Goal: Find specific page/section: Find specific page/section

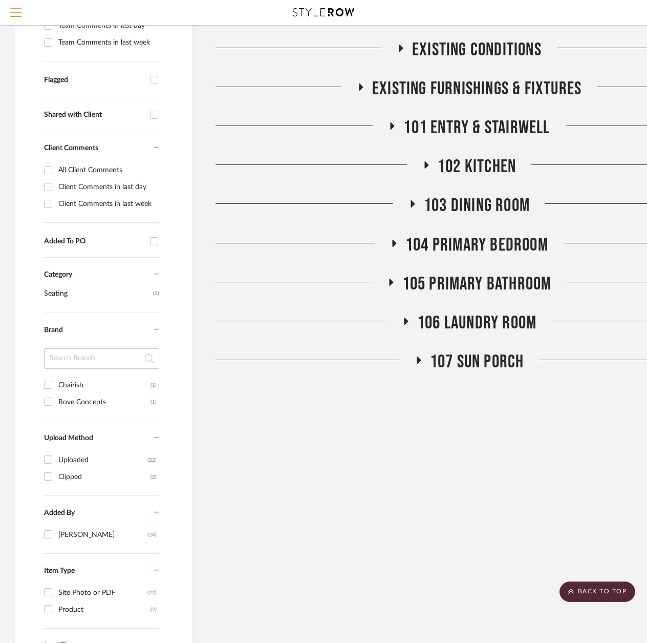
scroll to position [102, 0]
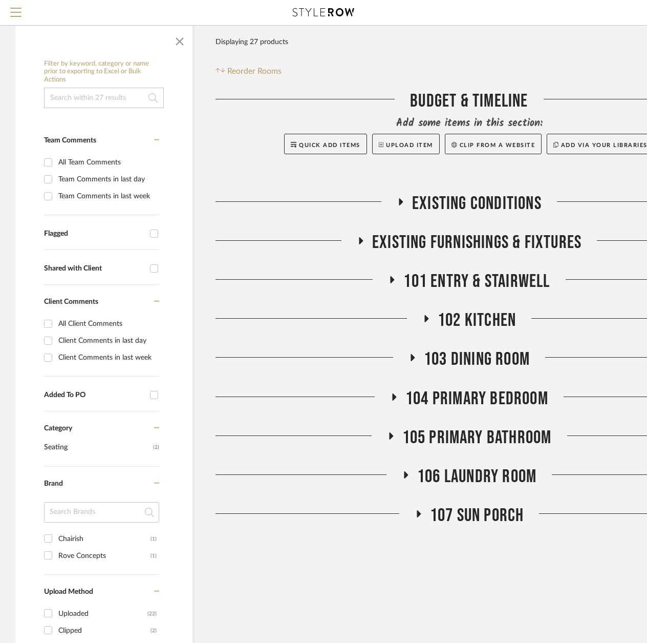
click at [481, 395] on span "104 Primary Bedroom" at bounding box center [477, 399] width 143 height 22
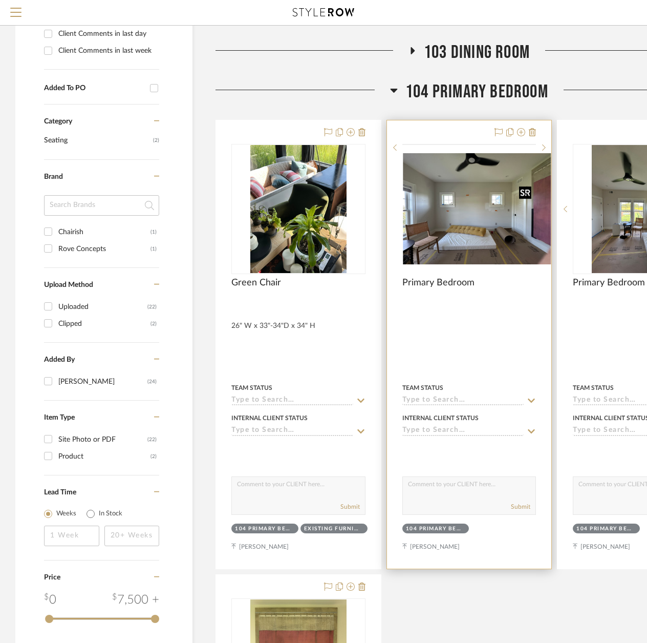
scroll to position [410, 0]
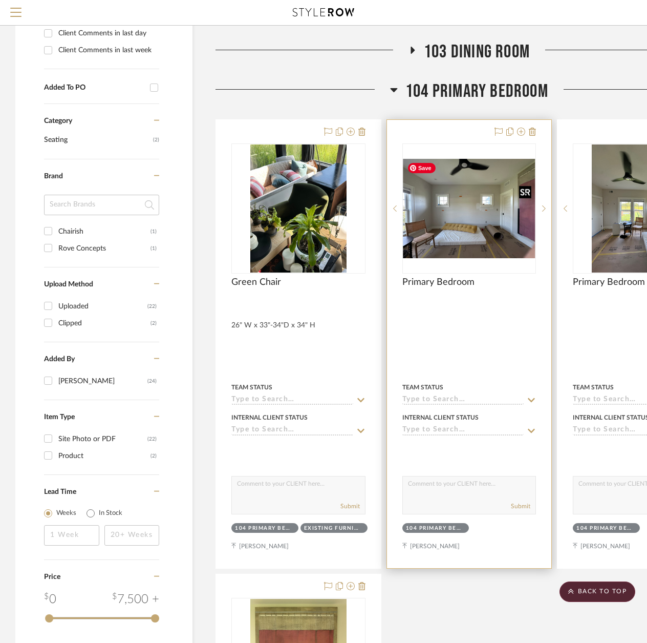
click at [480, 206] on img "0" at bounding box center [470, 208] width 132 height 99
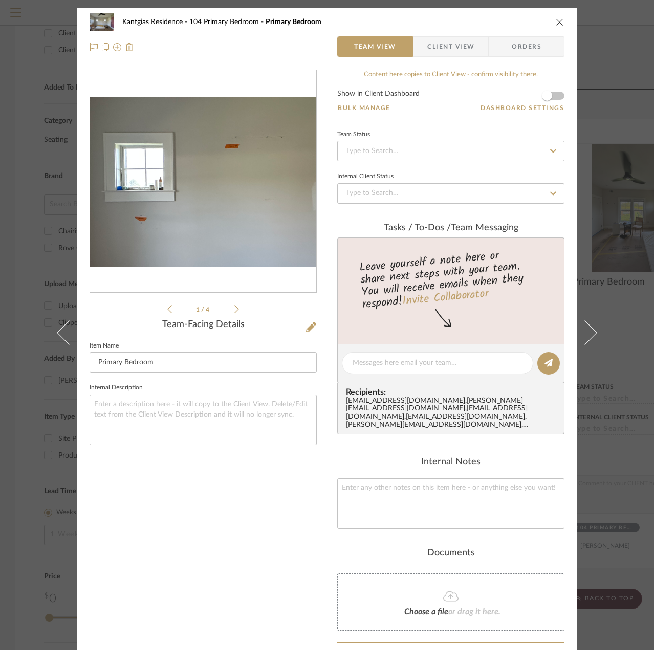
click at [176, 173] on img "0" at bounding box center [203, 181] width 226 height 169
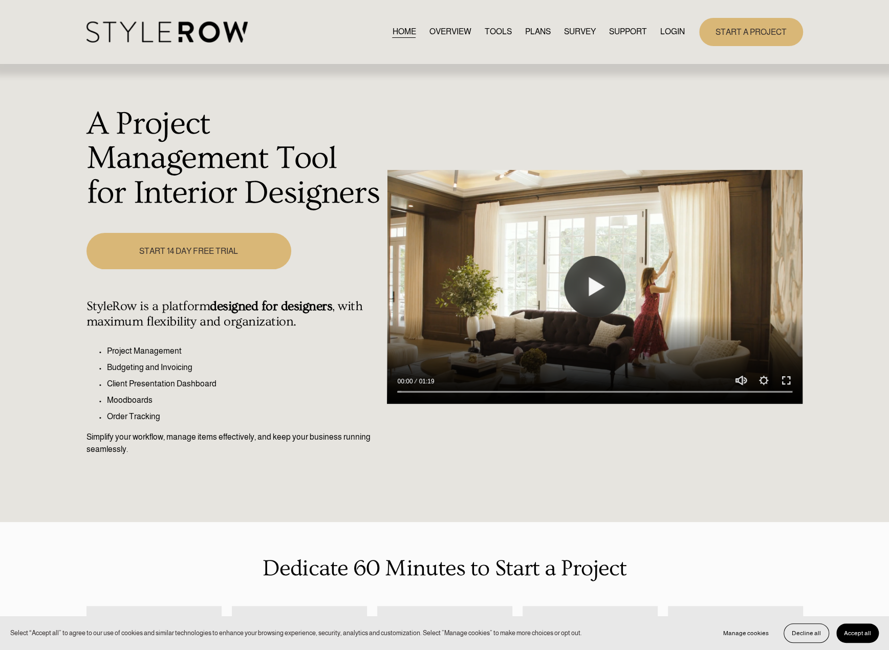
click at [670, 20] on div "HOME OVERVIEW TOOLS PLANS SURVEY SUPPORT" at bounding box center [445, 32] width 717 height 28
click at [671, 28] on link "LOGIN" at bounding box center [673, 32] width 25 height 14
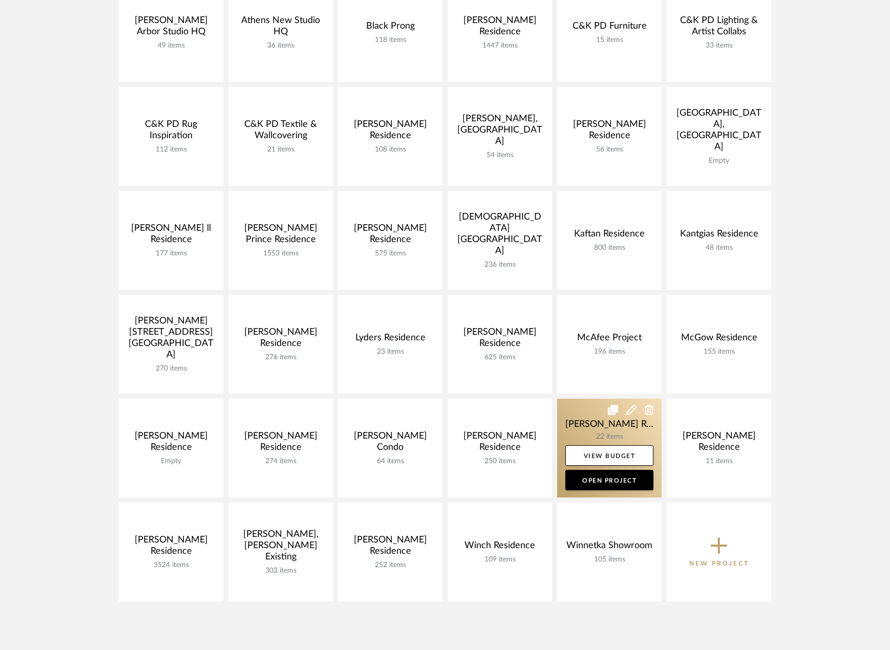
scroll to position [256, 0]
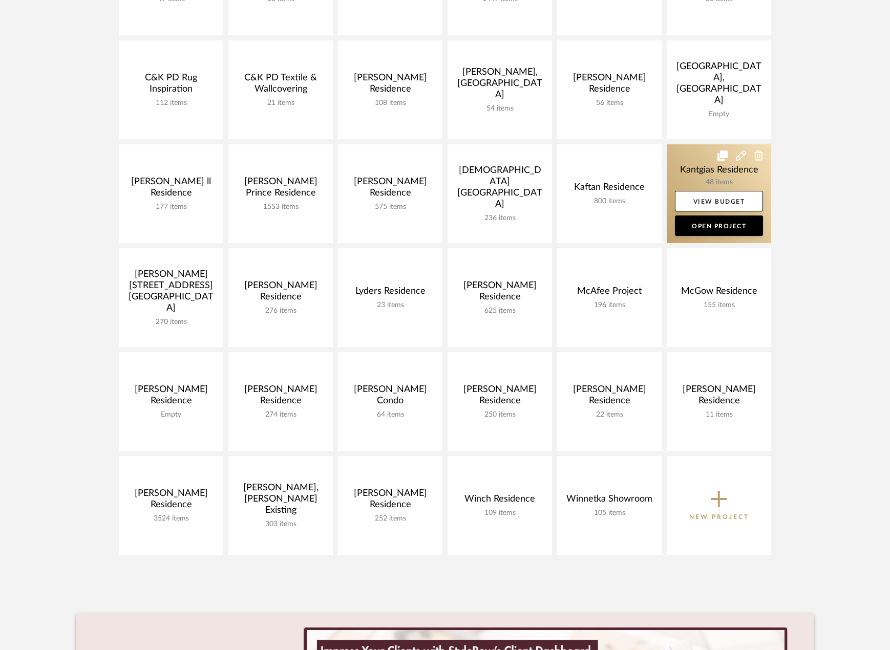
click at [704, 173] on link at bounding box center [719, 193] width 104 height 99
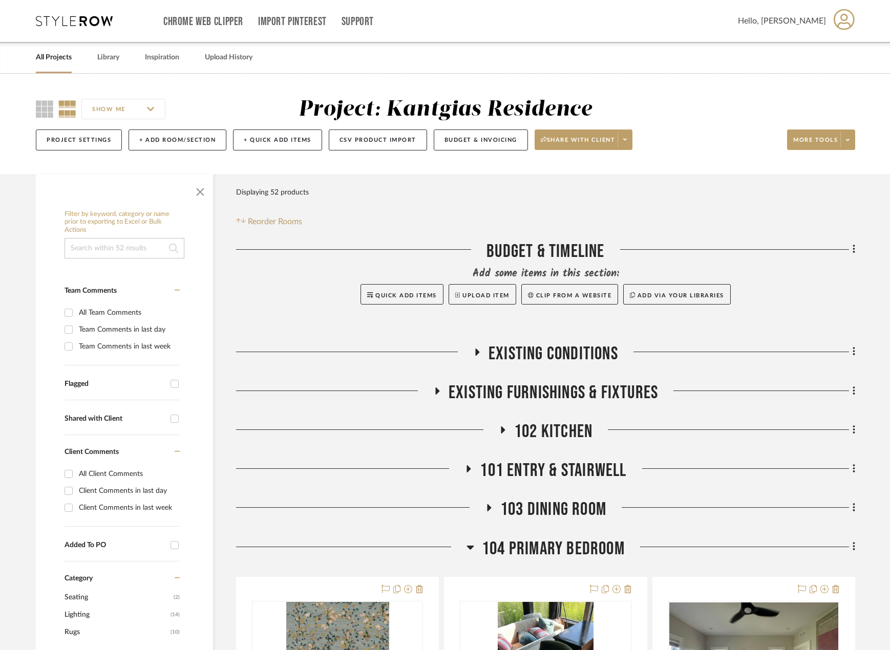
click at [821, 277] on div "Add some items in this section:" at bounding box center [545, 274] width 619 height 14
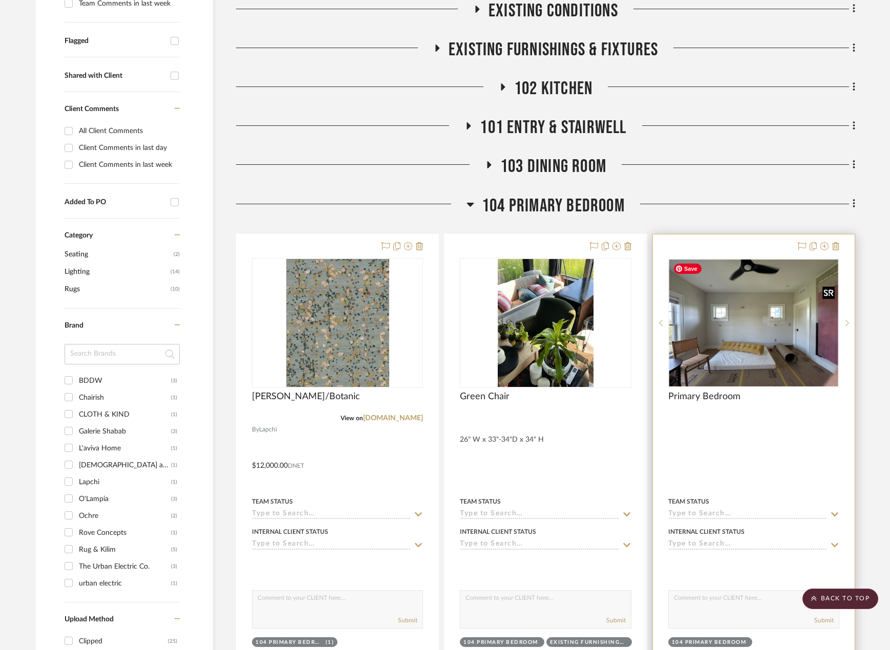
scroll to position [358, 0]
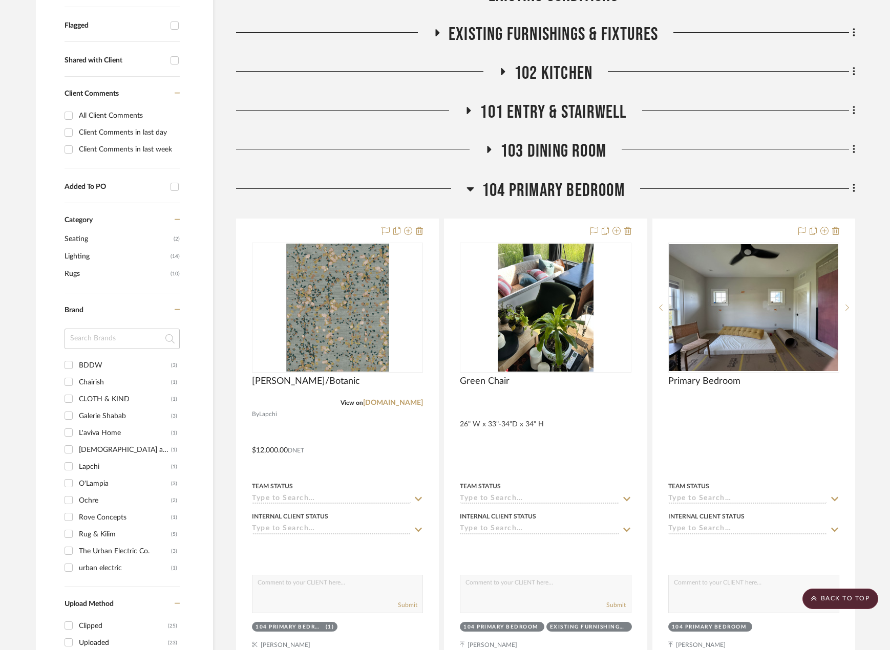
click at [556, 200] on span "104 Primary Bedroom" at bounding box center [553, 191] width 143 height 22
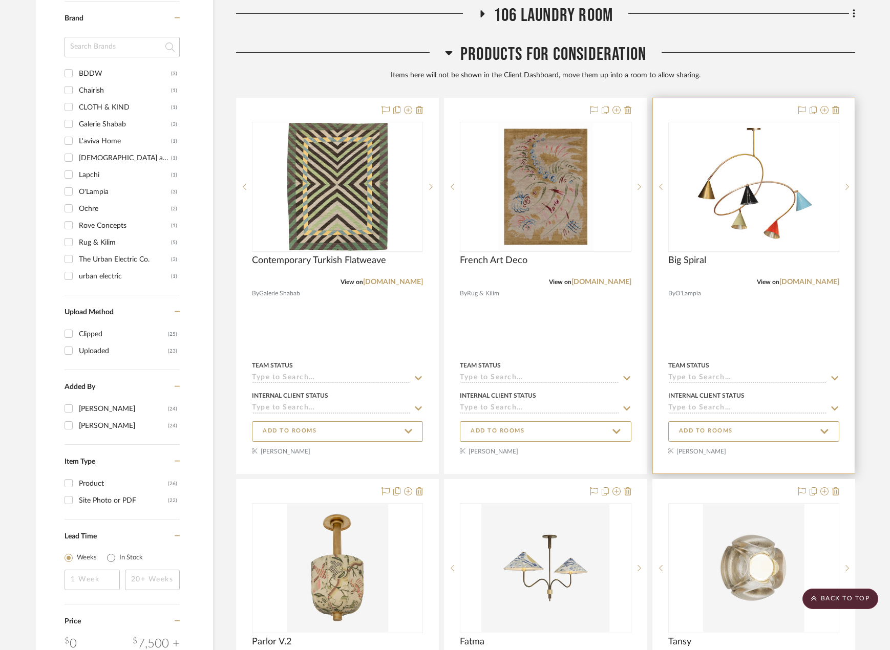
scroll to position [563, 0]
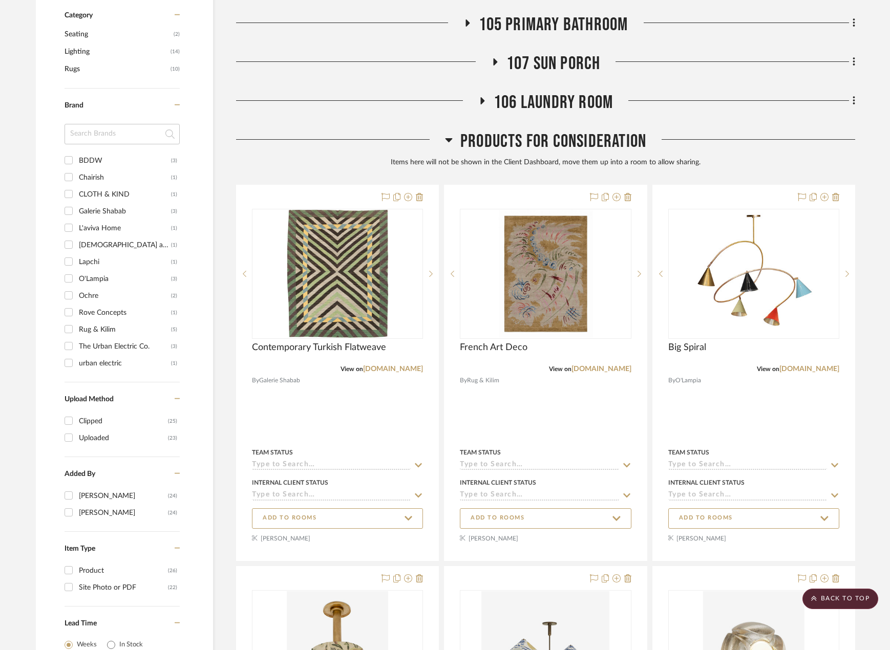
click at [506, 148] on span "Products For Consideration" at bounding box center [553, 142] width 186 height 22
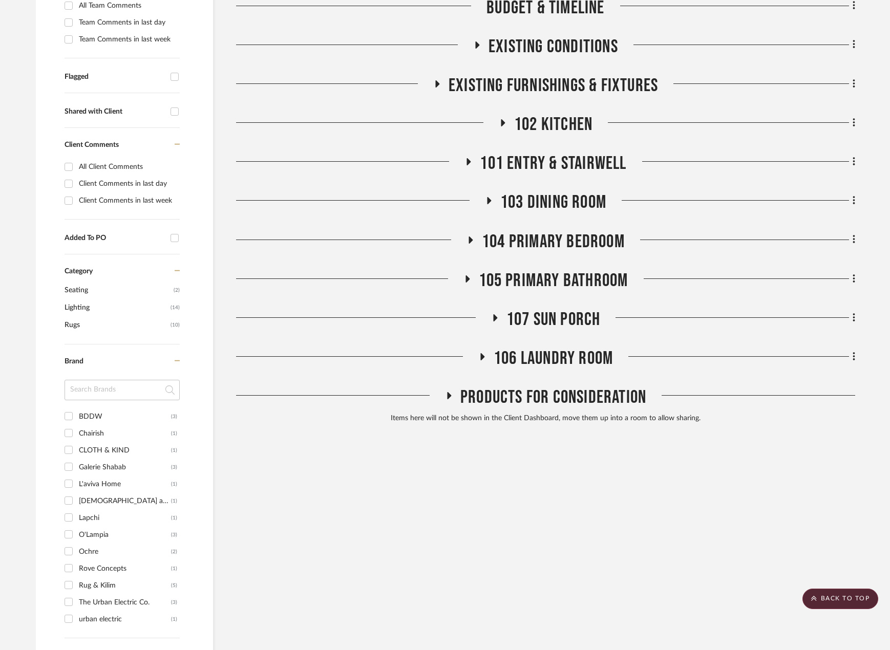
scroll to position [154, 0]
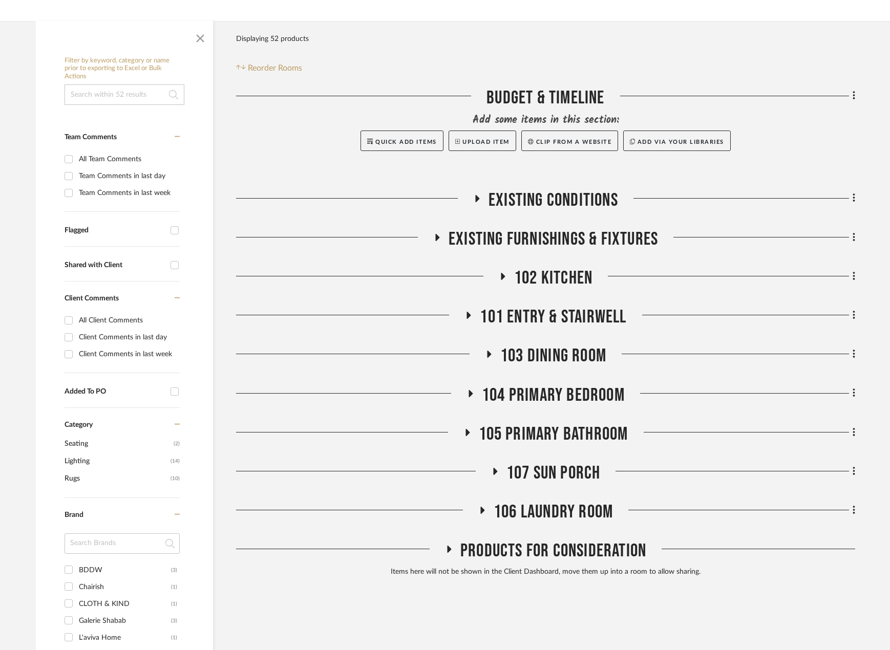
click at [537, 435] on span "105 Primary Bathroom" at bounding box center [554, 434] width 150 height 22
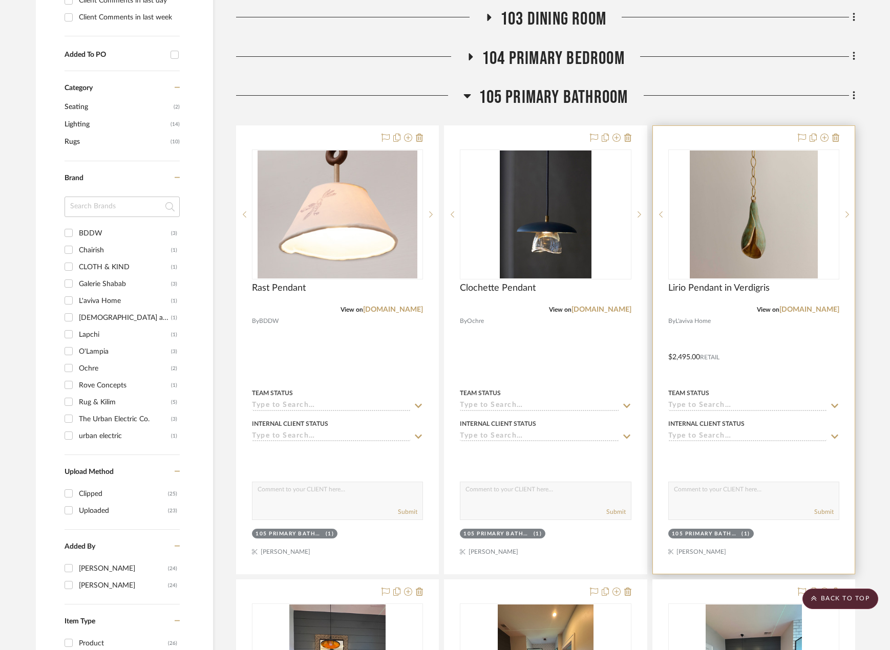
scroll to position [614, 0]
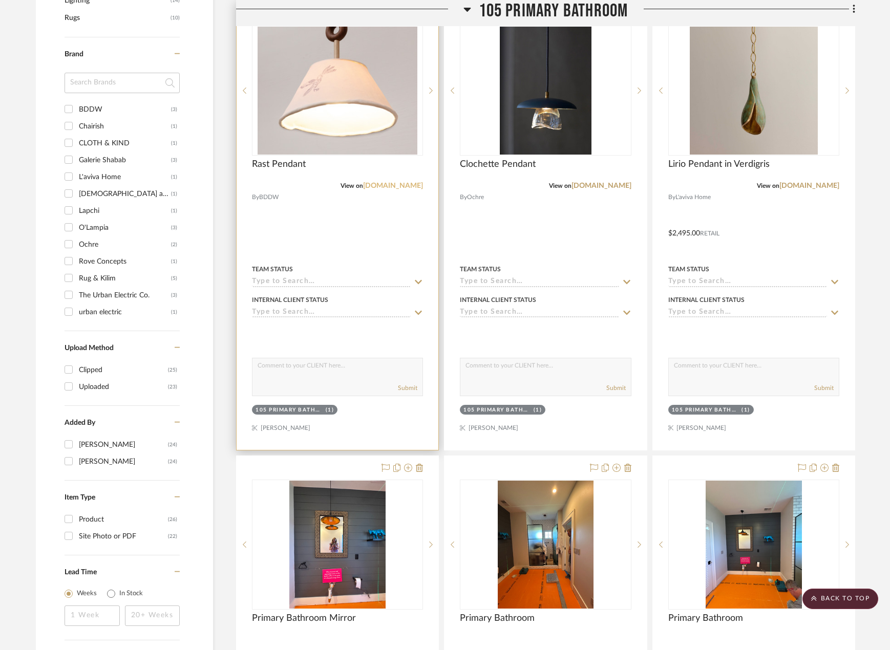
click at [408, 184] on link "bddw.com" at bounding box center [393, 185] width 60 height 7
